Goal: Check status: Check status

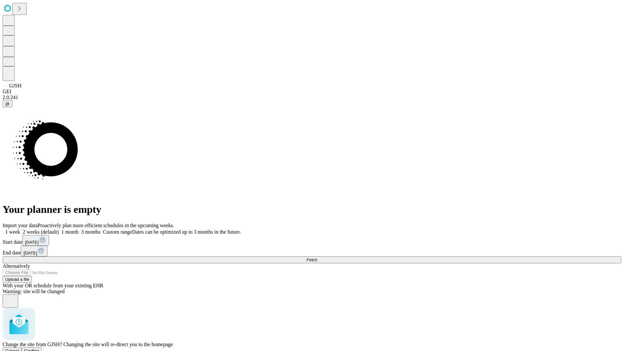
click at [39, 348] on span "Confirm" at bounding box center [31, 350] width 15 height 5
click at [20, 229] on label "1 week" at bounding box center [12, 232] width 18 height 6
click at [317, 257] on span "Fetch" at bounding box center [311, 259] width 11 height 5
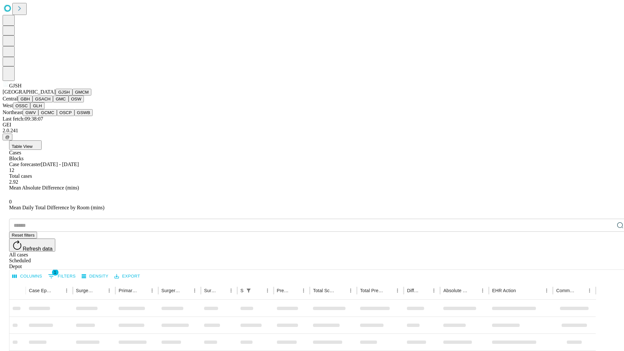
click at [72, 96] on button "GMCM" at bounding box center [81, 92] width 19 height 7
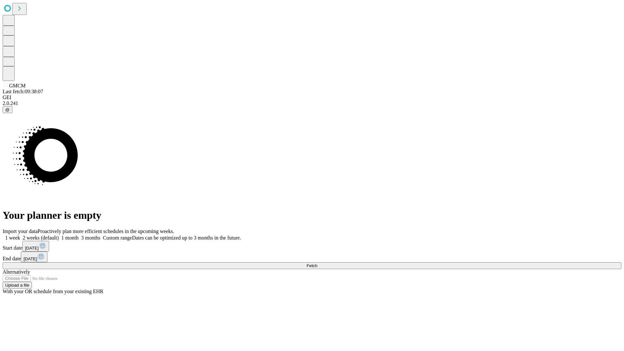
click at [317, 263] on span "Fetch" at bounding box center [311, 265] width 11 height 5
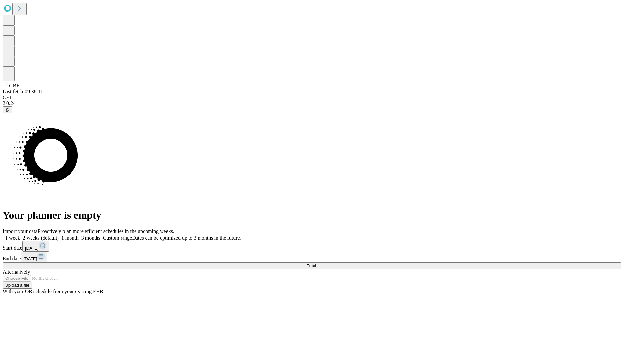
click at [20, 235] on label "1 week" at bounding box center [12, 238] width 18 height 6
click at [317, 263] on span "Fetch" at bounding box center [311, 265] width 11 height 5
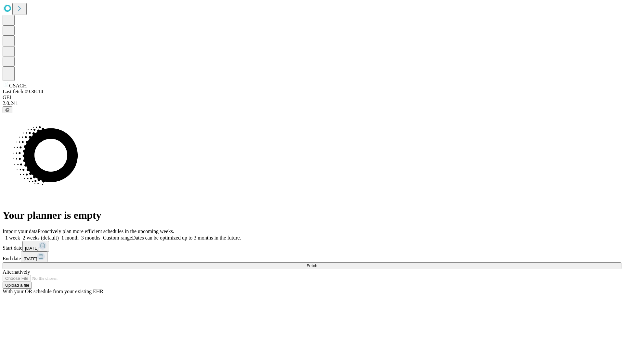
click at [20, 235] on label "1 week" at bounding box center [12, 238] width 18 height 6
click at [317, 263] on span "Fetch" at bounding box center [311, 265] width 11 height 5
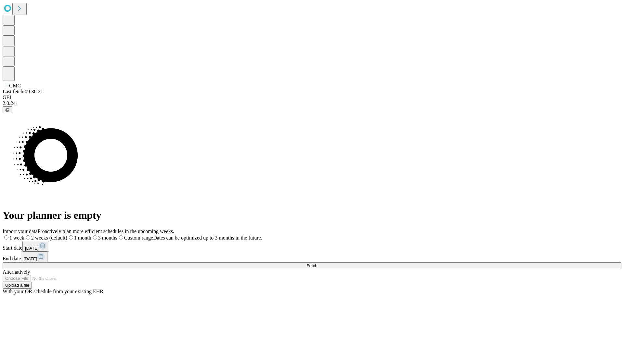
click at [24, 235] on label "1 week" at bounding box center [14, 238] width 22 height 6
click at [317, 263] on span "Fetch" at bounding box center [311, 265] width 11 height 5
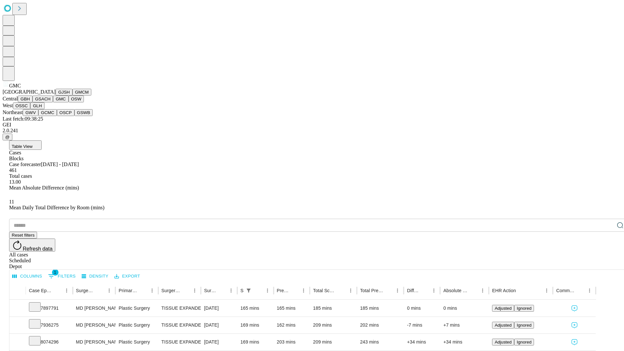
click at [69, 102] on button "OSW" at bounding box center [77, 99] width 16 height 7
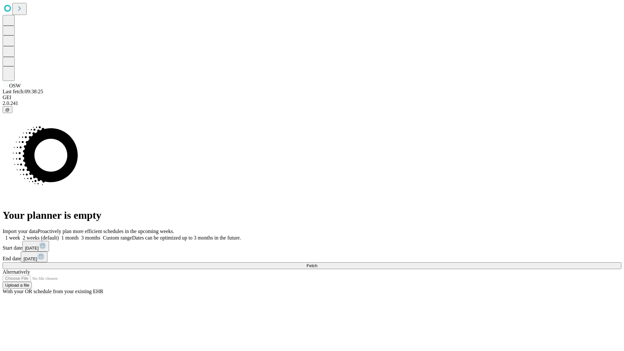
click at [20, 235] on label "1 week" at bounding box center [12, 238] width 18 height 6
click at [317, 263] on span "Fetch" at bounding box center [311, 265] width 11 height 5
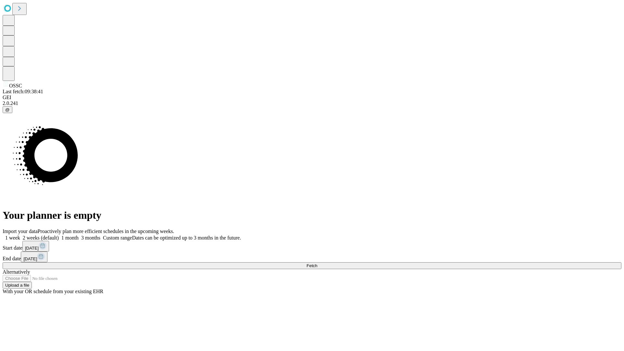
click at [20, 235] on label "1 week" at bounding box center [12, 238] width 18 height 6
click at [317, 263] on span "Fetch" at bounding box center [311, 265] width 11 height 5
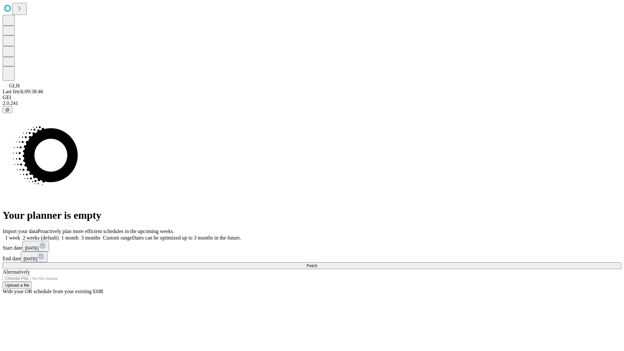
click at [20, 235] on label "1 week" at bounding box center [12, 238] width 18 height 6
click at [317, 263] on span "Fetch" at bounding box center [311, 265] width 11 height 5
